Goal: Information Seeking & Learning: Learn about a topic

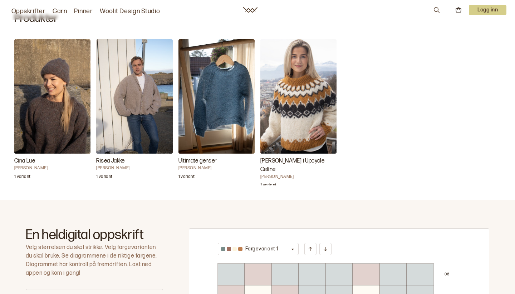
scroll to position [217, 0]
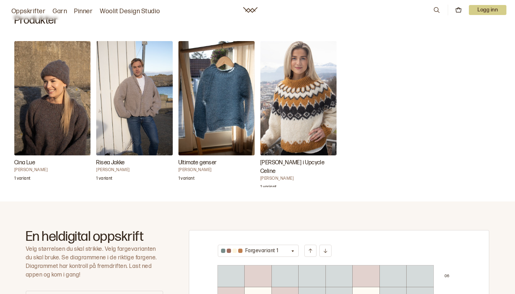
click at [228, 78] on img "Ultimate genser" at bounding box center [216, 98] width 76 height 114
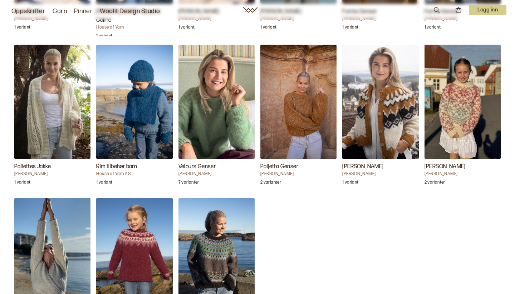
scroll to position [827, 0]
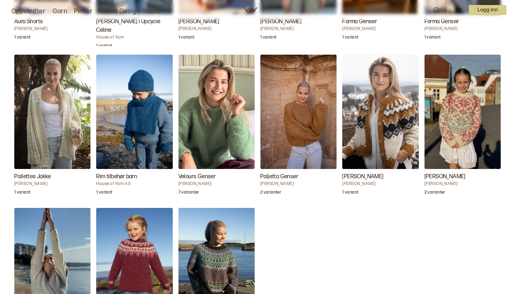
click at [209, 116] on img "Velours Genser" at bounding box center [216, 112] width 76 height 114
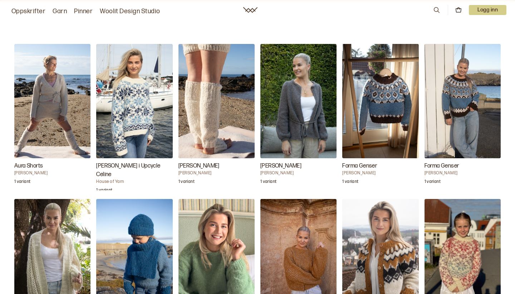
scroll to position [679, 0]
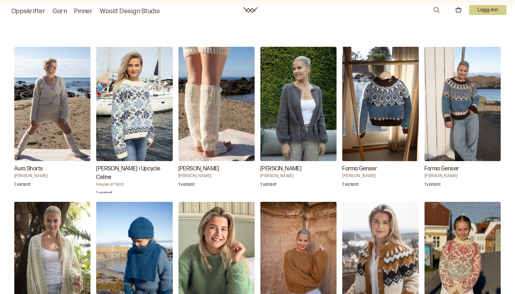
click at [203, 128] on img "Aura Chunky Leggvarmere" at bounding box center [216, 104] width 76 height 114
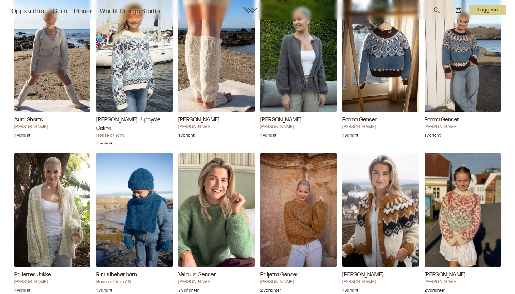
scroll to position [731, 0]
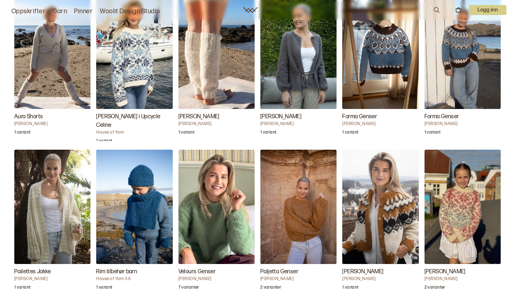
click at [46, 62] on img "Aura Shorts" at bounding box center [52, 52] width 76 height 114
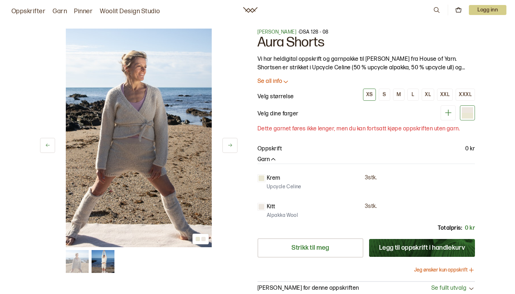
click at [232, 142] on button at bounding box center [229, 145] width 15 height 15
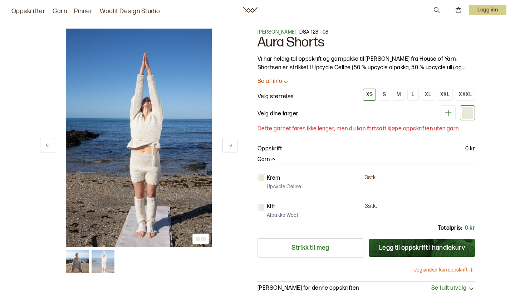
click at [231, 143] on icon at bounding box center [229, 145] width 5 height 5
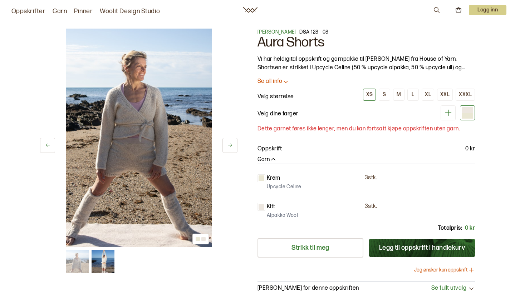
click at [231, 143] on icon at bounding box center [229, 145] width 5 height 5
click at [273, 81] on p "Se all info" at bounding box center [270, 82] width 25 height 8
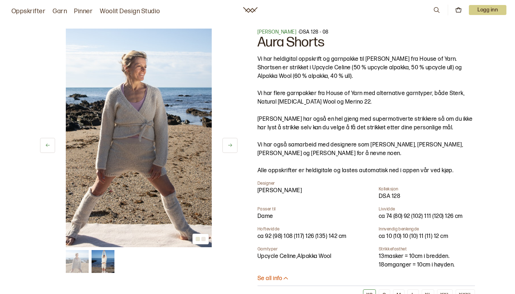
click at [233, 147] on button at bounding box center [229, 145] width 15 height 15
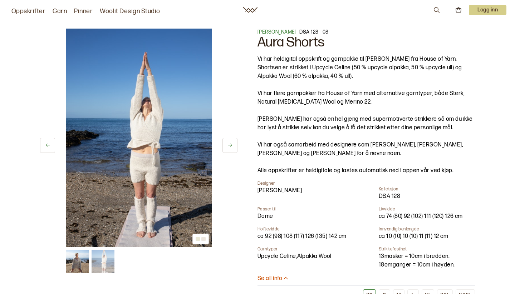
click at [233, 147] on button at bounding box center [229, 145] width 15 height 15
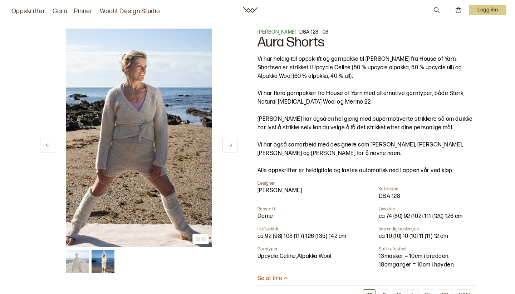
click at [233, 147] on button at bounding box center [229, 145] width 15 height 15
